Goal: Task Accomplishment & Management: Use online tool/utility

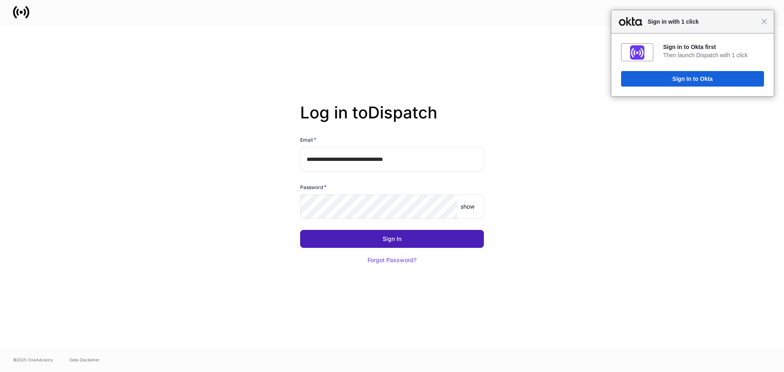
click at [389, 243] on button "Sign In" at bounding box center [392, 239] width 184 height 18
